Goal: Check status: Check status

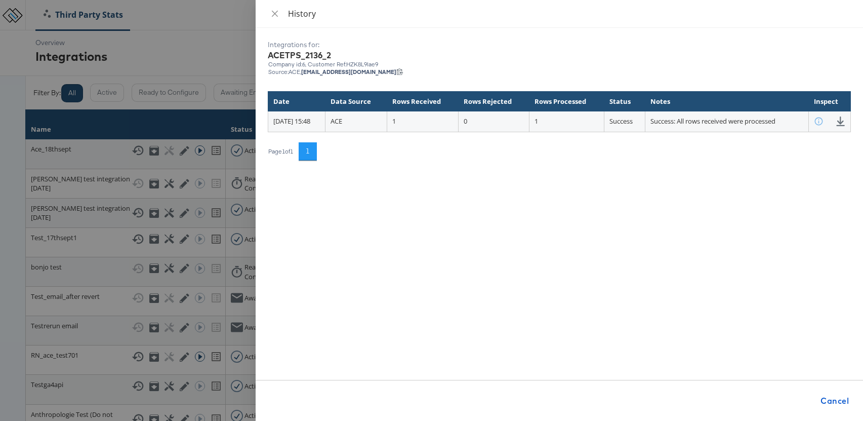
click at [282, 13] on div "History" at bounding box center [559, 13] width 583 height 11
click at [278, 13] on icon "close" at bounding box center [275, 14] width 8 height 8
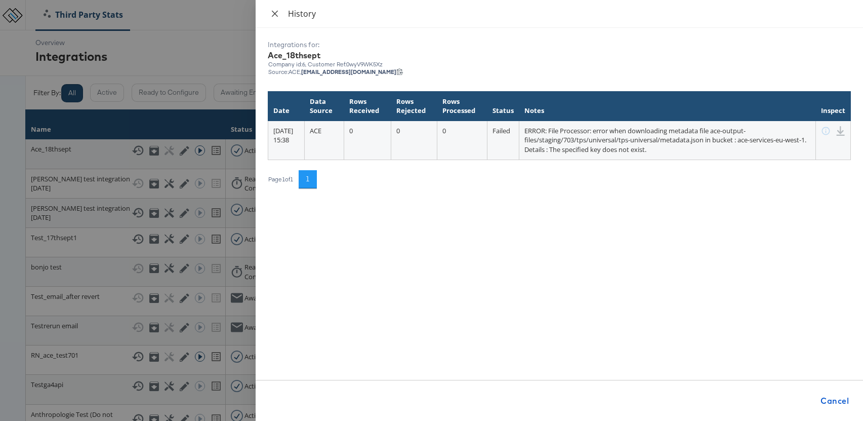
click at [276, 14] on icon "close" at bounding box center [275, 14] width 8 height 8
